Goal: Transaction & Acquisition: Purchase product/service

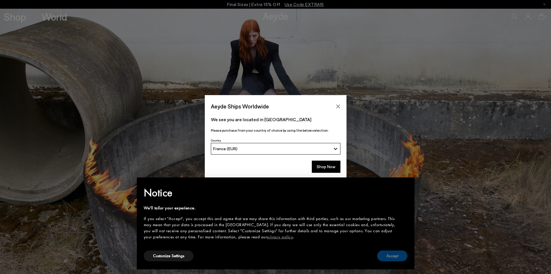
click at [398, 255] on button "Accept" at bounding box center [392, 255] width 30 height 11
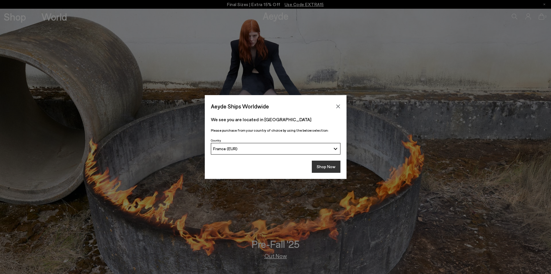
click at [331, 164] on button "Shop Now" at bounding box center [326, 166] width 29 height 12
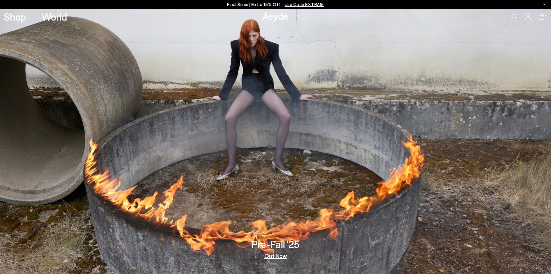
drag, startPoint x: 0, startPoint y: 0, endPoint x: 314, endPoint y: 4, distance: 314.4
click at [314, 4] on span "Use Code EXTRA15" at bounding box center [304, 4] width 39 height 5
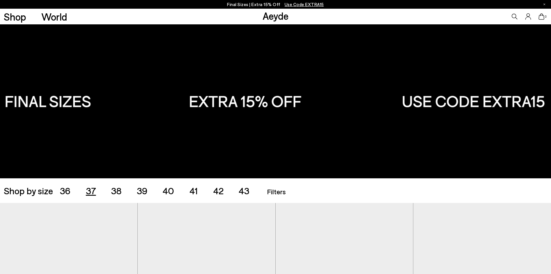
click at [91, 191] on span "37" at bounding box center [91, 190] width 10 height 11
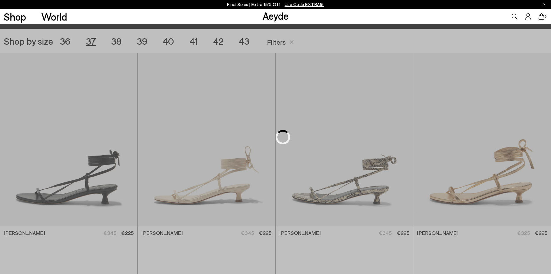
scroll to position [154, 0]
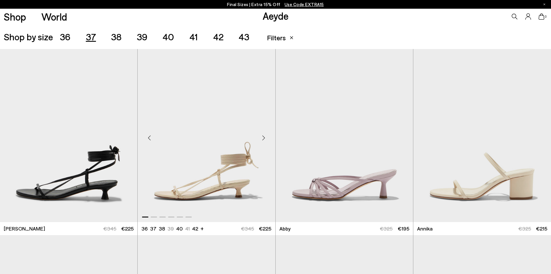
click at [189, 217] on div at bounding box center [207, 215] width 138 height 7
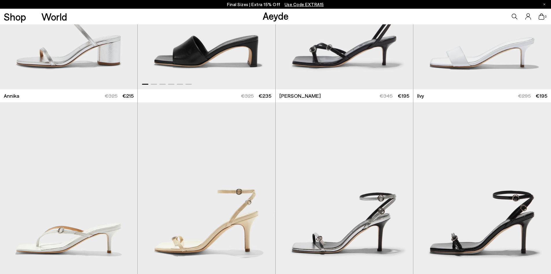
scroll to position [559, 0]
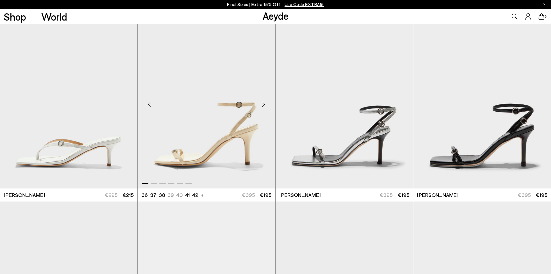
click at [265, 103] on div "Next slide" at bounding box center [263, 103] width 17 height 17
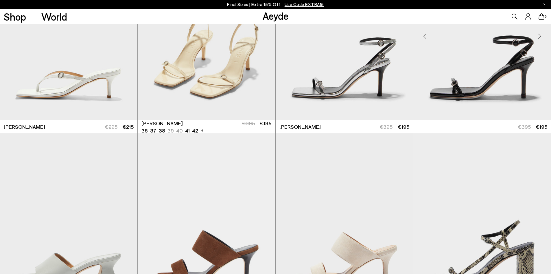
scroll to position [559, 0]
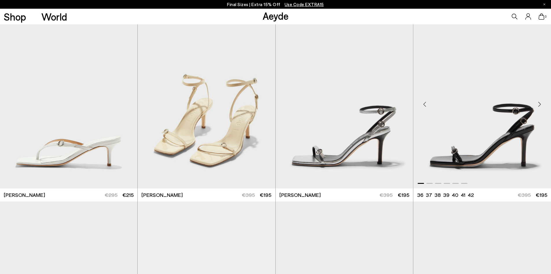
click at [540, 104] on div "Next slide" at bounding box center [539, 103] width 17 height 17
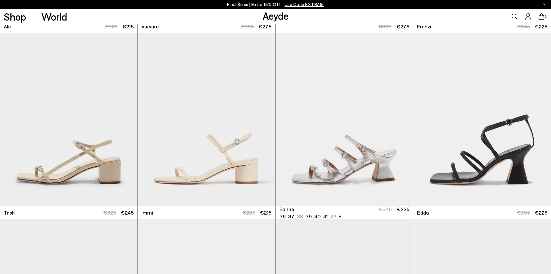
scroll to position [906, 0]
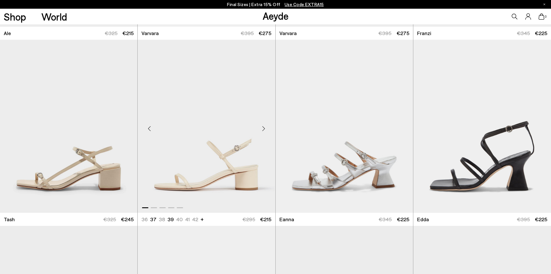
click at [263, 129] on div "Next slide" at bounding box center [263, 128] width 17 height 17
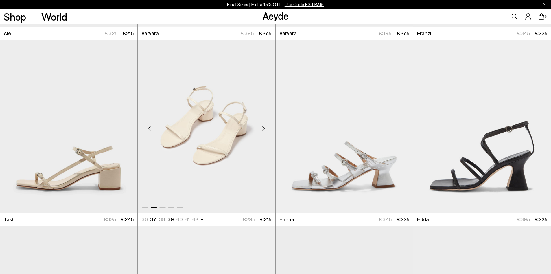
click at [263, 129] on div "Next slide" at bounding box center [263, 128] width 17 height 17
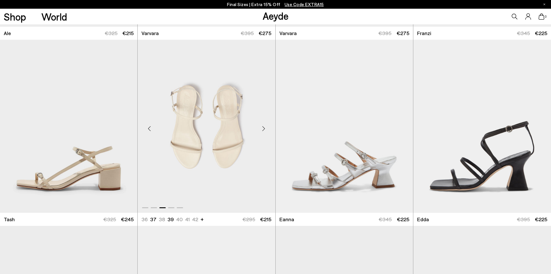
click at [263, 129] on div "Next slide" at bounding box center [263, 128] width 17 height 17
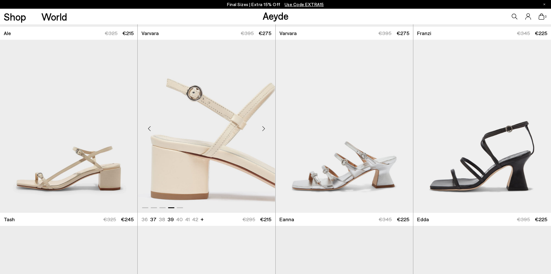
click at [263, 129] on div "Next slide" at bounding box center [263, 128] width 17 height 17
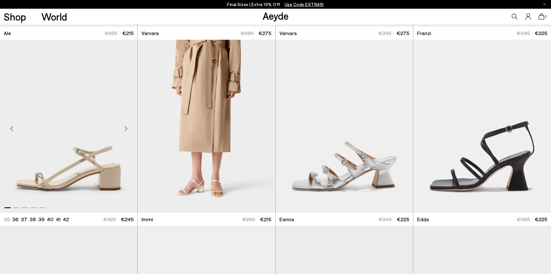
click at [125, 129] on div "Next slide" at bounding box center [125, 128] width 17 height 17
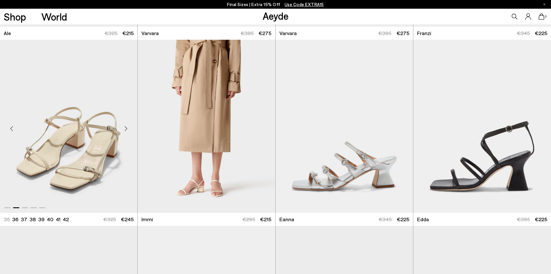
click at [125, 129] on div "Next slide" at bounding box center [125, 128] width 17 height 17
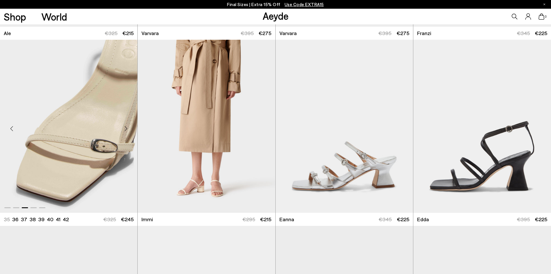
click at [125, 129] on div "Next slide" at bounding box center [125, 128] width 17 height 17
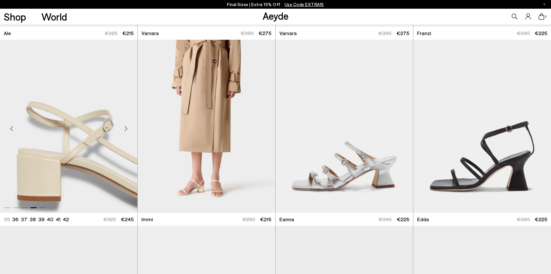
click at [125, 129] on div "Next slide" at bounding box center [125, 128] width 17 height 17
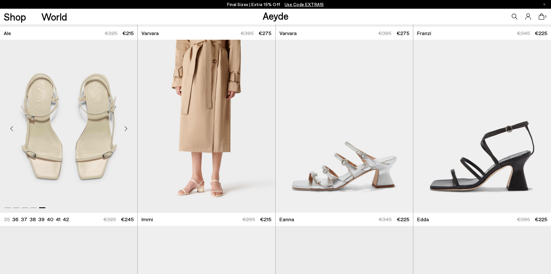
click at [125, 129] on div "Next slide" at bounding box center [125, 128] width 17 height 17
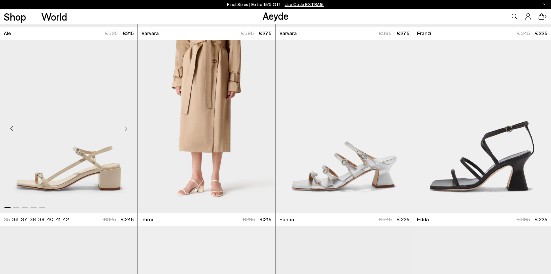
click at [125, 129] on div "Next slide" at bounding box center [125, 128] width 17 height 17
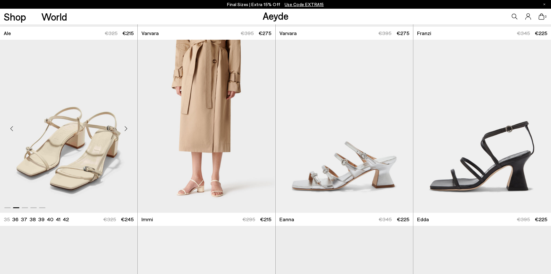
click at [125, 129] on div "Next slide" at bounding box center [125, 128] width 17 height 17
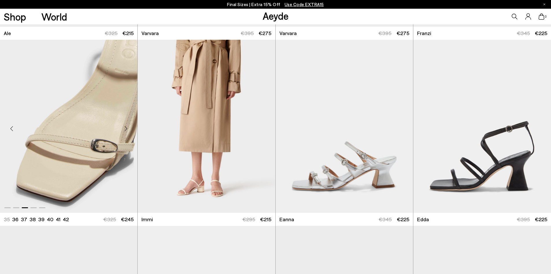
click at [126, 129] on div "Next slide" at bounding box center [125, 128] width 17 height 17
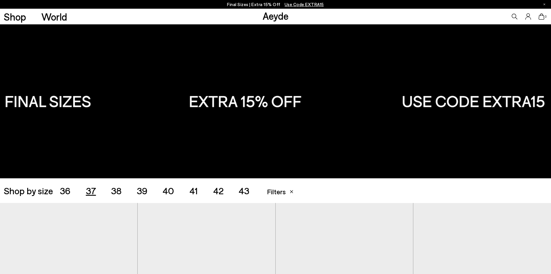
scroll to position [58, 0]
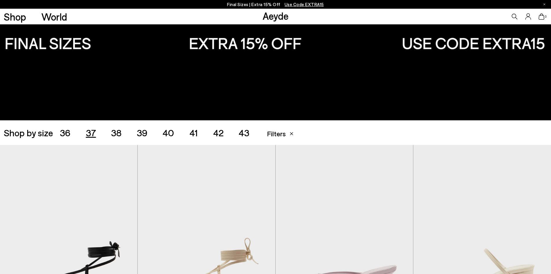
click at [280, 132] on span "Filters" at bounding box center [276, 133] width 19 height 8
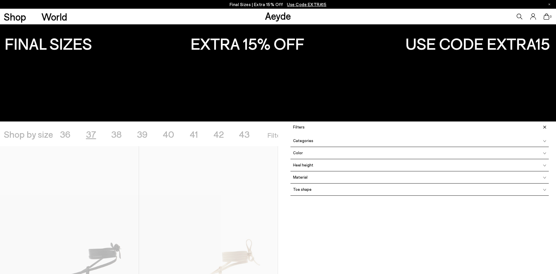
click at [24, 133] on div at bounding box center [139, 258] width 278 height 274
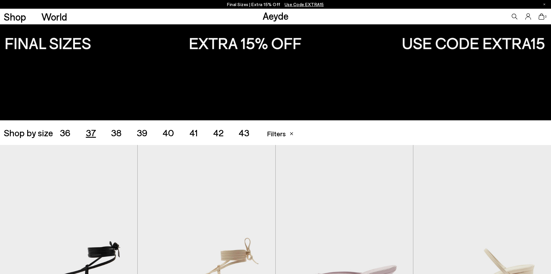
click at [38, 136] on span "Shop by size" at bounding box center [28, 132] width 49 height 9
click at [275, 135] on span "Filters" at bounding box center [276, 133] width 19 height 8
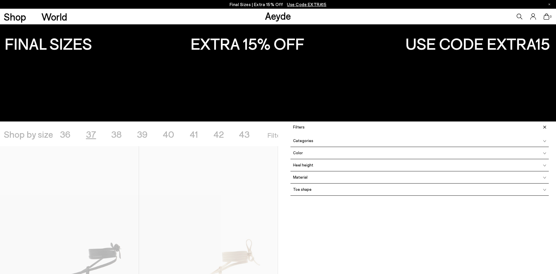
click at [543, 126] on icon at bounding box center [544, 127] width 3 height 3
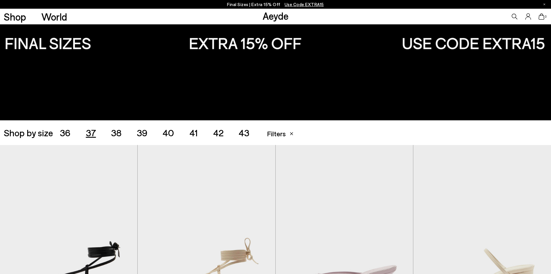
click at [93, 134] on span "37" at bounding box center [91, 132] width 10 height 11
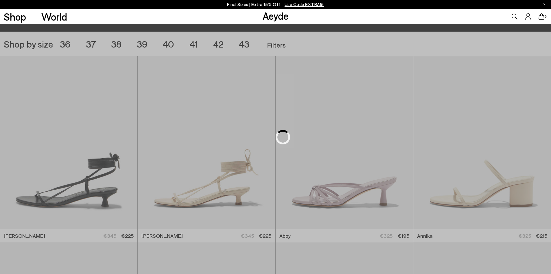
scroll to position [154, 0]
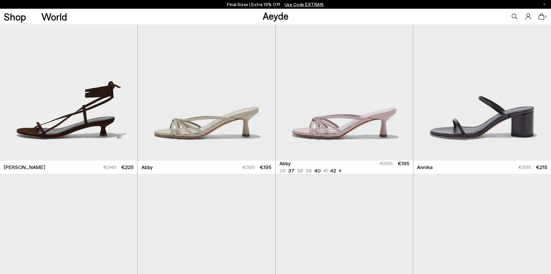
scroll to position [414, 0]
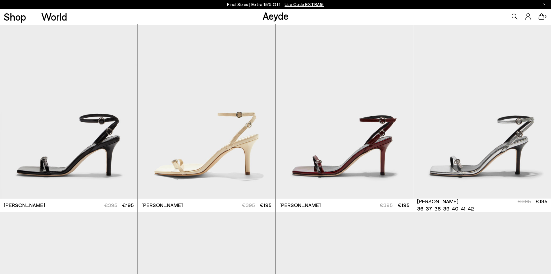
scroll to position [1312, 0]
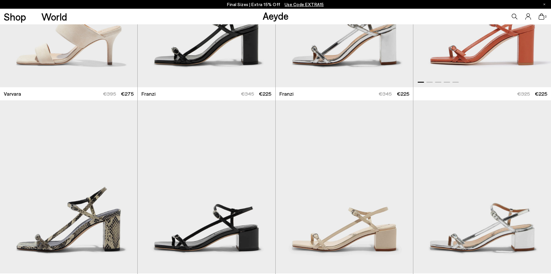
scroll to position [1977, 0]
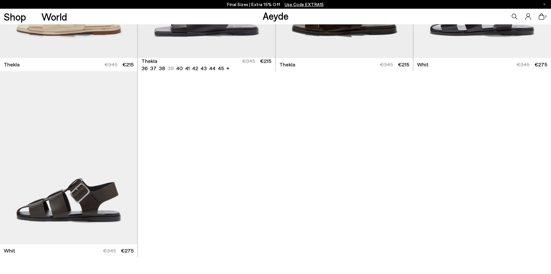
scroll to position [4409, 0]
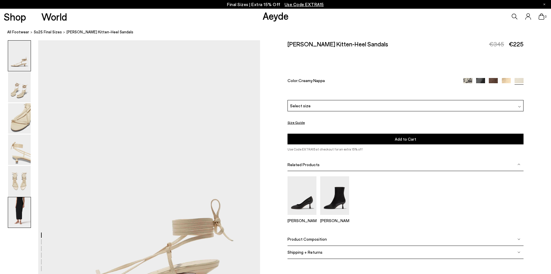
click at [19, 211] on img at bounding box center [19, 212] width 23 height 30
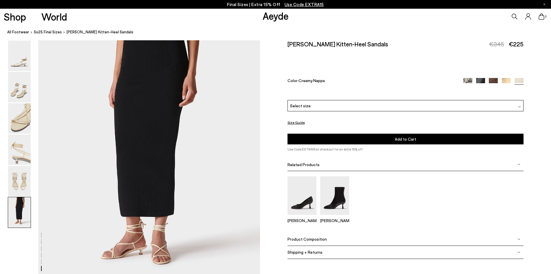
scroll to position [1524, 0]
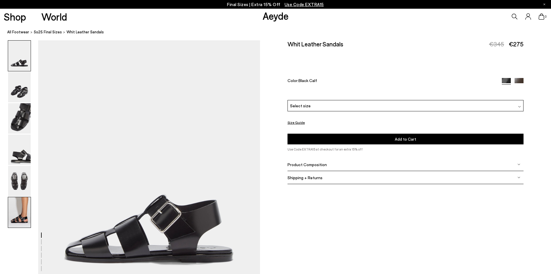
click at [16, 211] on img at bounding box center [19, 212] width 23 height 30
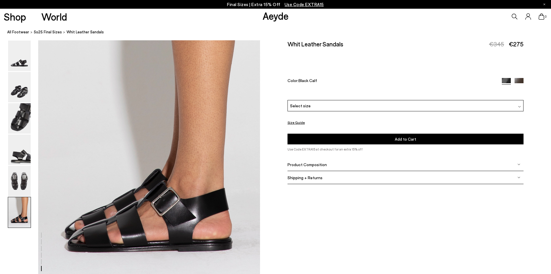
scroll to position [1524, 0]
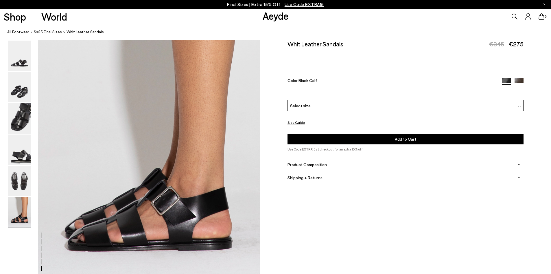
click at [333, 105] on div "Select size" at bounding box center [406, 105] width 236 height 11
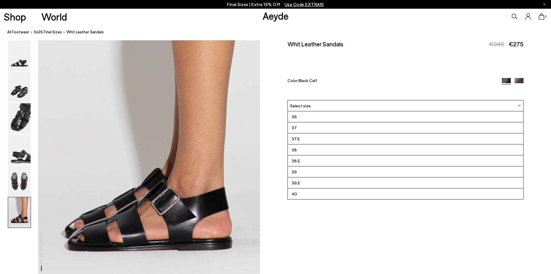
click at [333, 105] on div "Select size" at bounding box center [406, 105] width 236 height 11
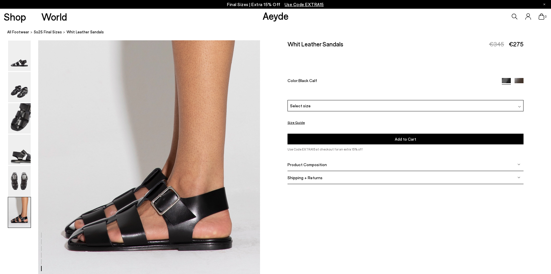
click at [520, 78] on img at bounding box center [519, 82] width 9 height 9
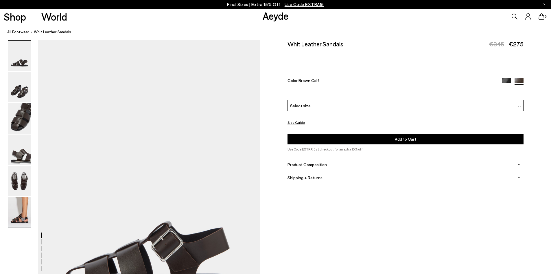
click at [19, 211] on img at bounding box center [19, 212] width 23 height 30
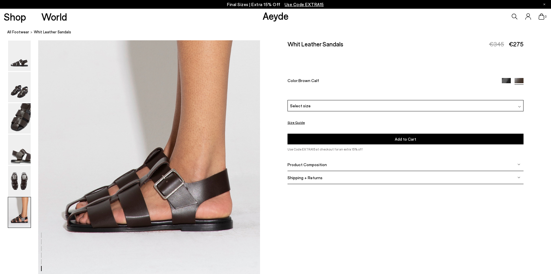
scroll to position [1553, 0]
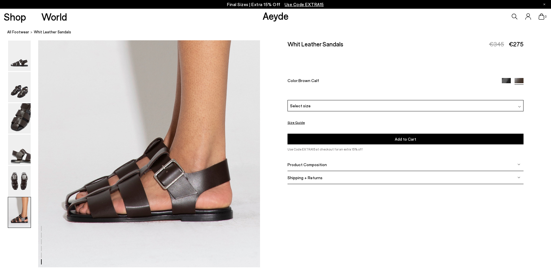
click at [317, 167] on div "Product Composition" at bounding box center [406, 164] width 236 height 13
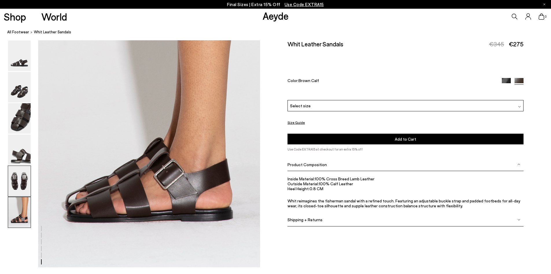
click at [19, 182] on img at bounding box center [19, 181] width 23 height 30
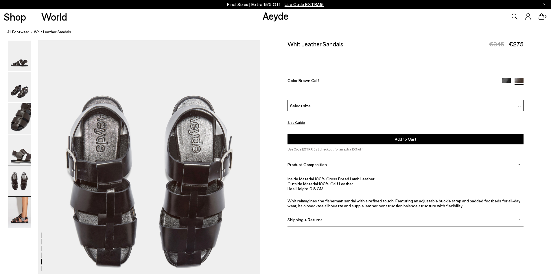
scroll to position [1188, 0]
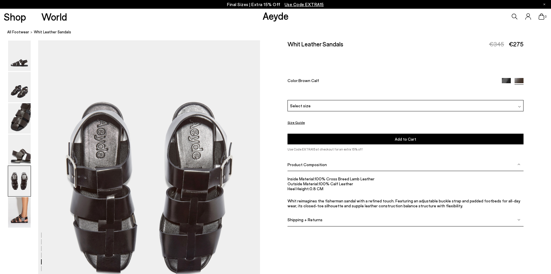
click at [299, 123] on button "Size Guide" at bounding box center [296, 122] width 17 height 7
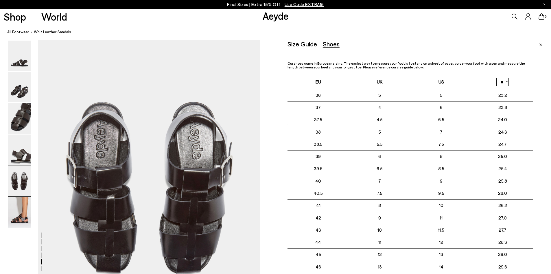
click at [540, 45] on img "Close" at bounding box center [541, 44] width 3 height 3
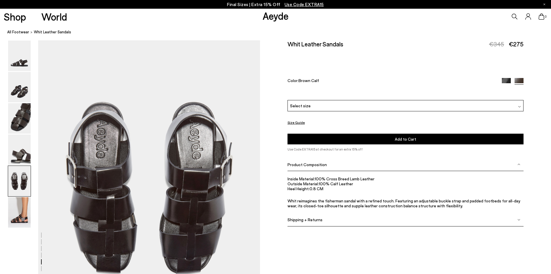
click at [335, 109] on div "Select size" at bounding box center [406, 105] width 236 height 11
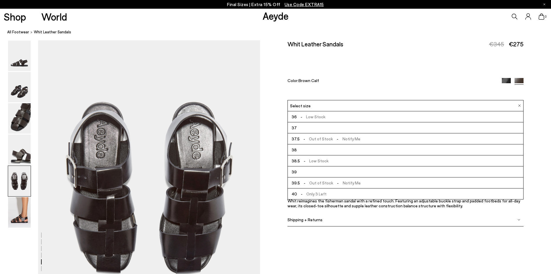
click at [328, 140] on span "- Out of Stock - Notify Me" at bounding box center [330, 138] width 61 height 7
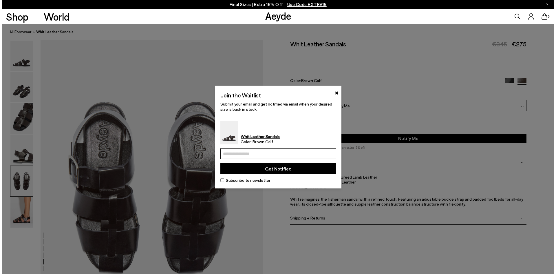
scroll to position [1196, 0]
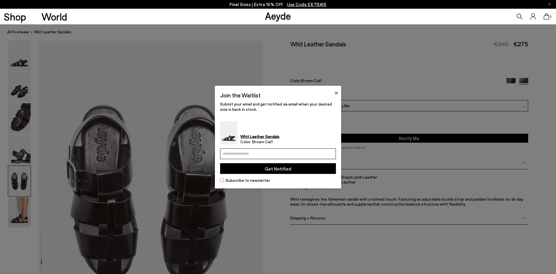
click at [336, 93] on button "×" at bounding box center [336, 91] width 4 height 7
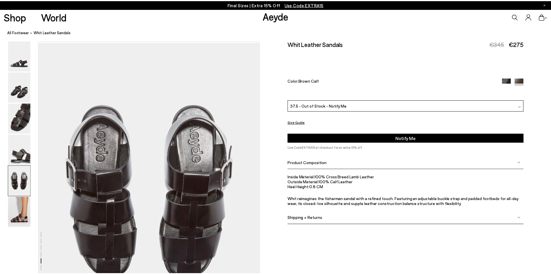
scroll to position [1188, 0]
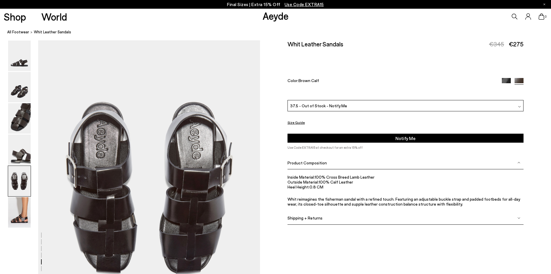
click at [509, 79] on img at bounding box center [506, 82] width 9 height 9
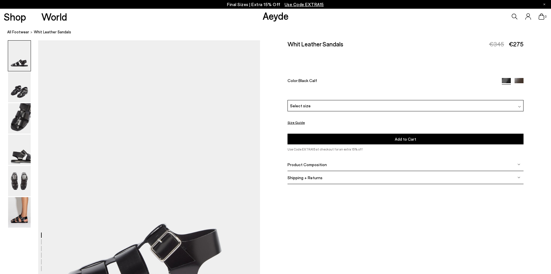
click at [333, 107] on div "Select size" at bounding box center [406, 105] width 236 height 11
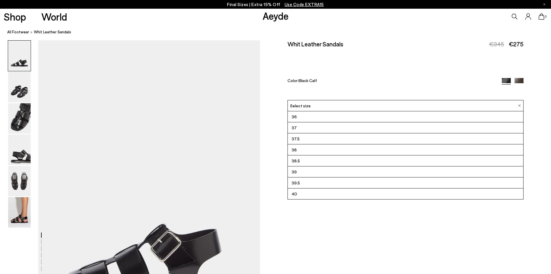
click at [316, 137] on li "37.5" at bounding box center [406, 138] width 236 height 11
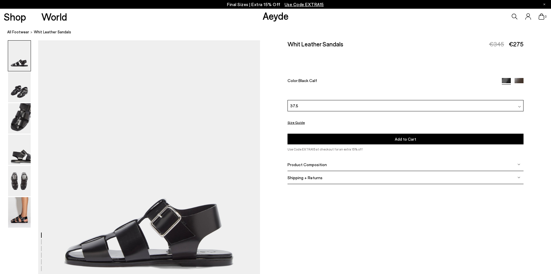
scroll to position [58, 0]
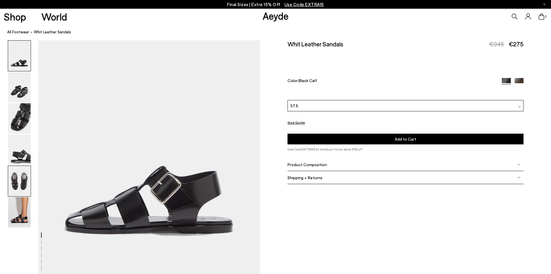
click at [21, 181] on img at bounding box center [19, 181] width 23 height 30
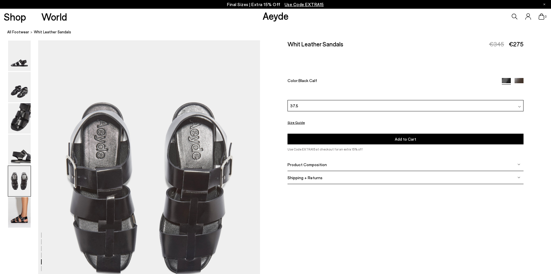
scroll to position [1188, 0]
